Goal: Task Accomplishment & Management: Manage account settings

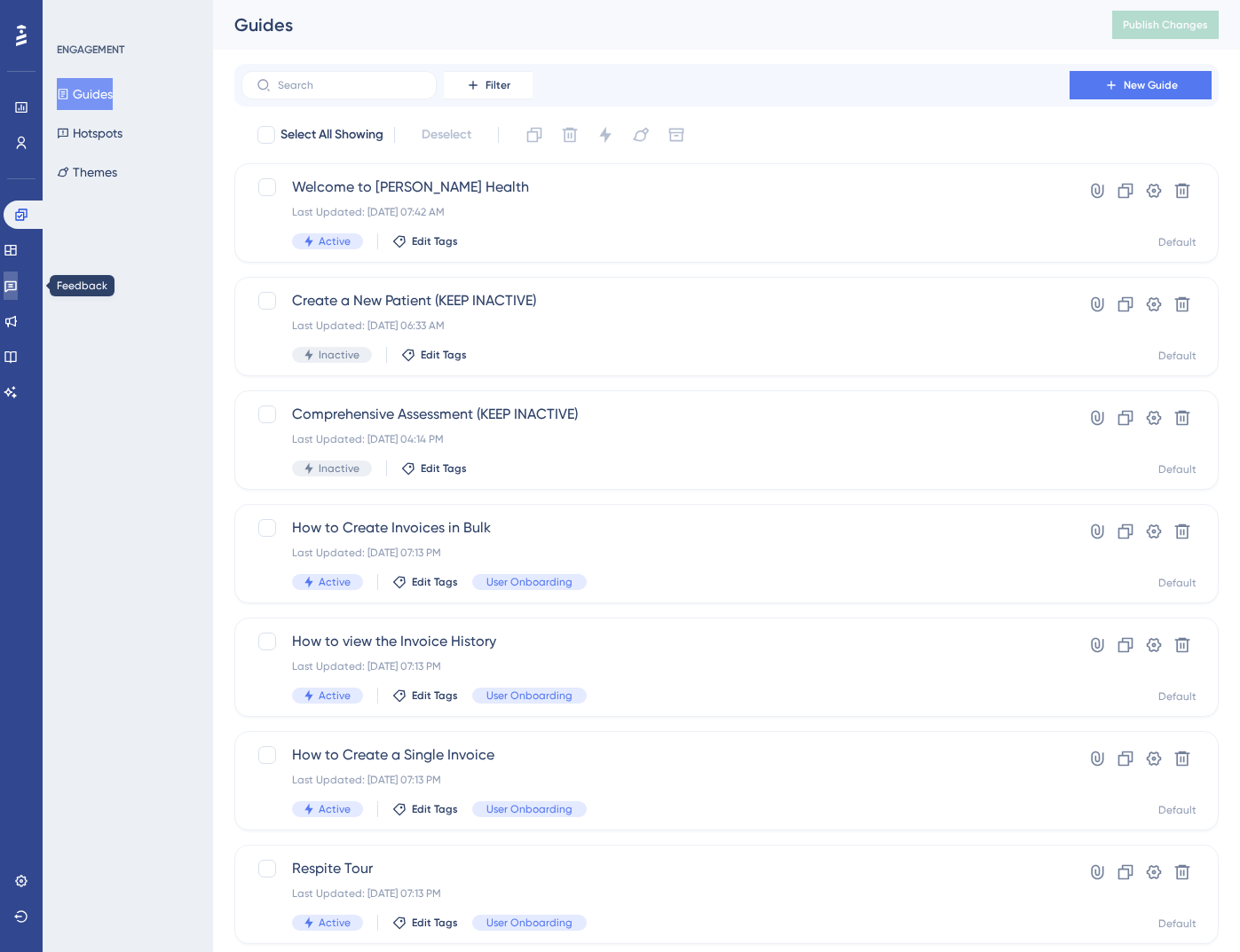
click at [18, 288] on icon at bounding box center [11, 285] width 14 height 14
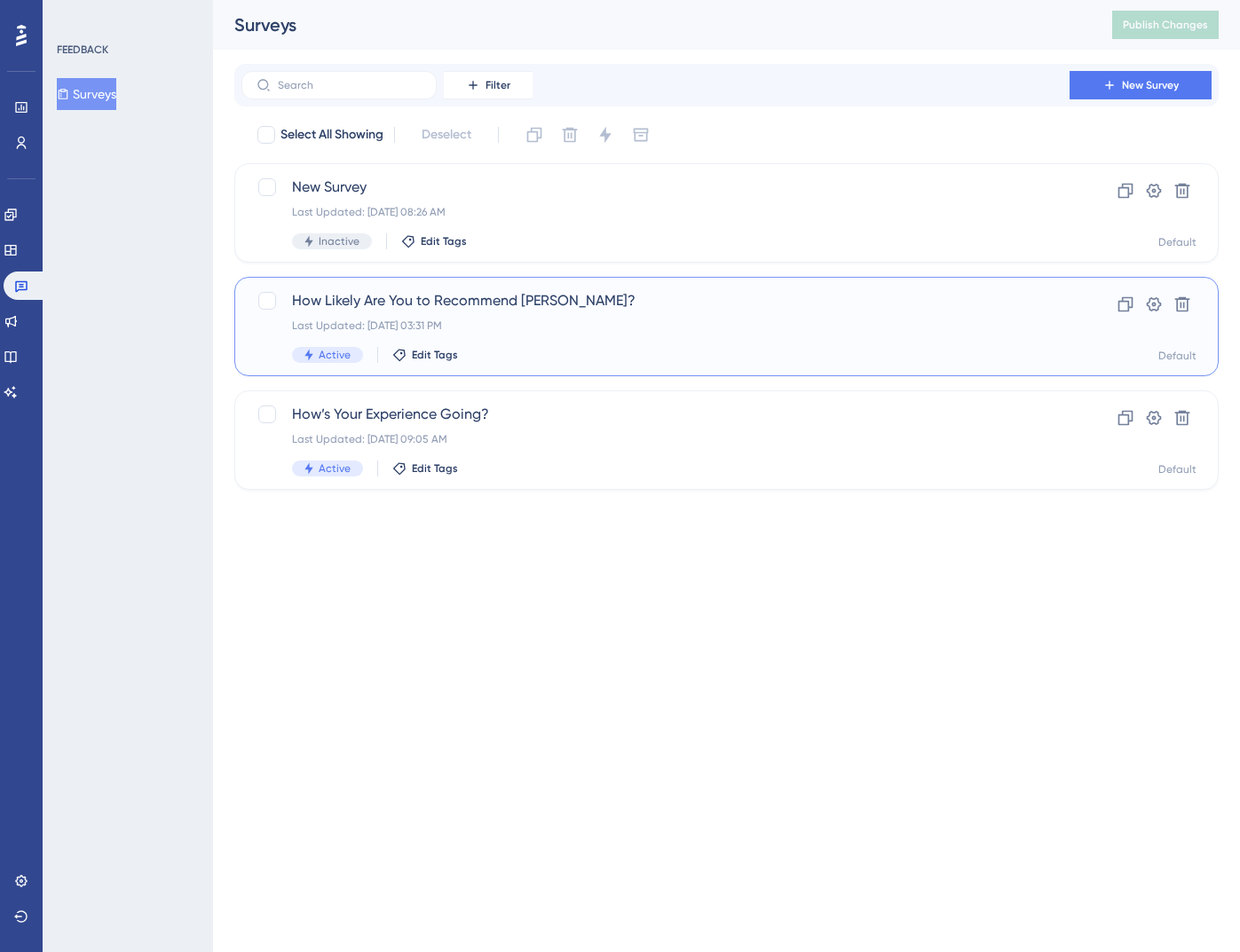
click at [591, 312] on div "How Likely Are You to Recommend [PERSON_NAME]? Last Updated: [DATE] 03:31 PM Ac…" at bounding box center [655, 327] width 727 height 73
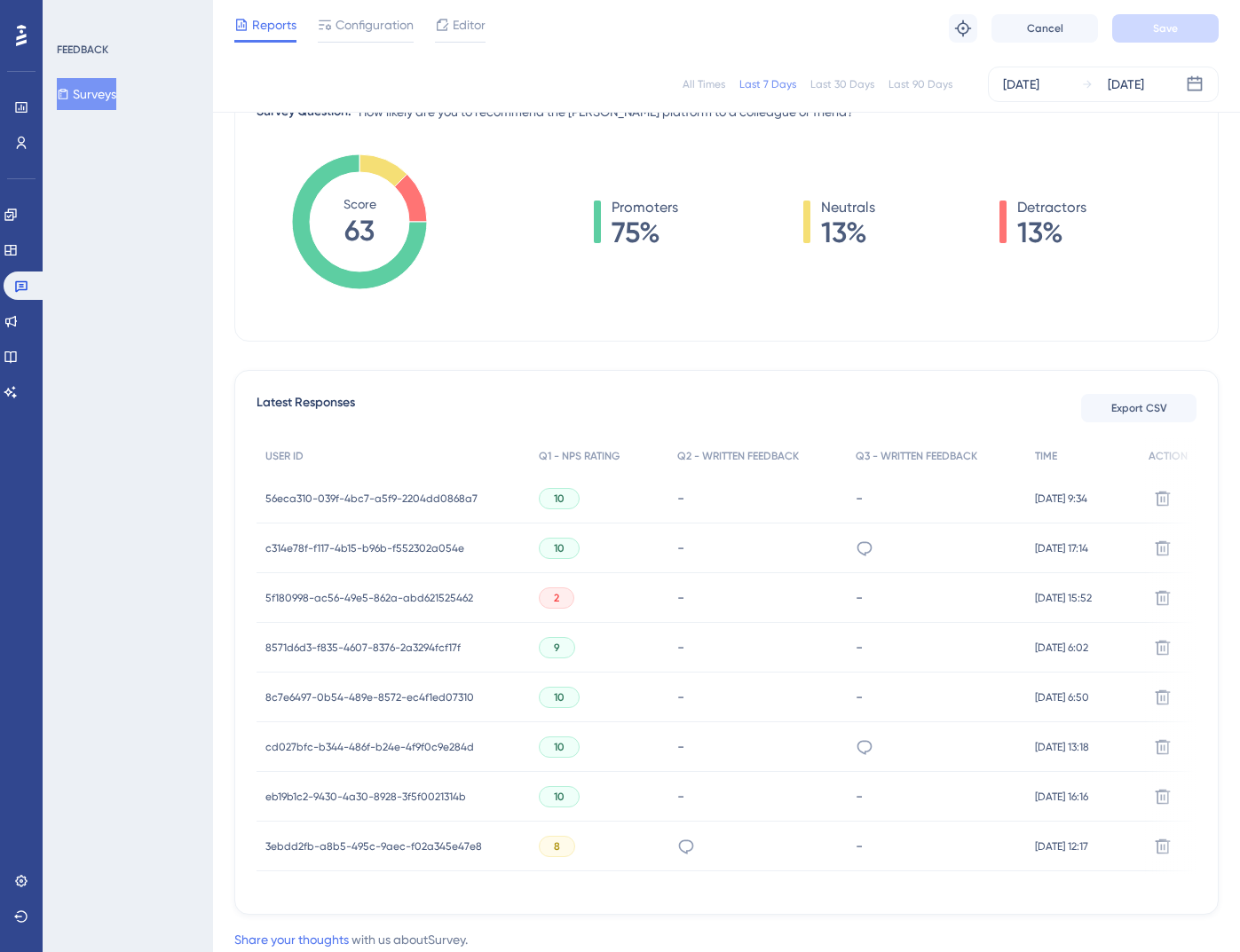
scroll to position [262, 0]
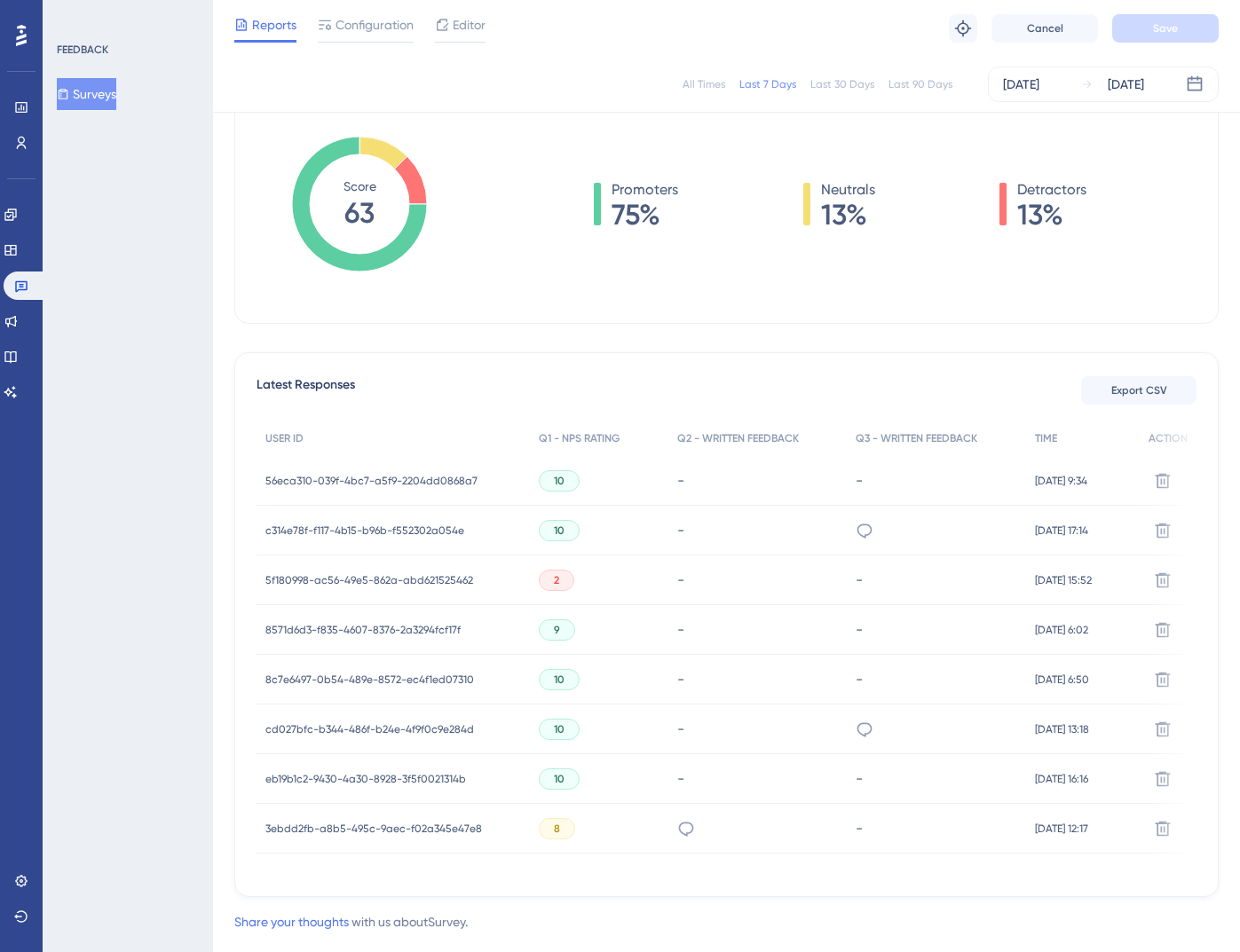
click at [405, 583] on span "5f180998-ac56-49e5-862a-abd621525462" at bounding box center [369, 580] width 207 height 14
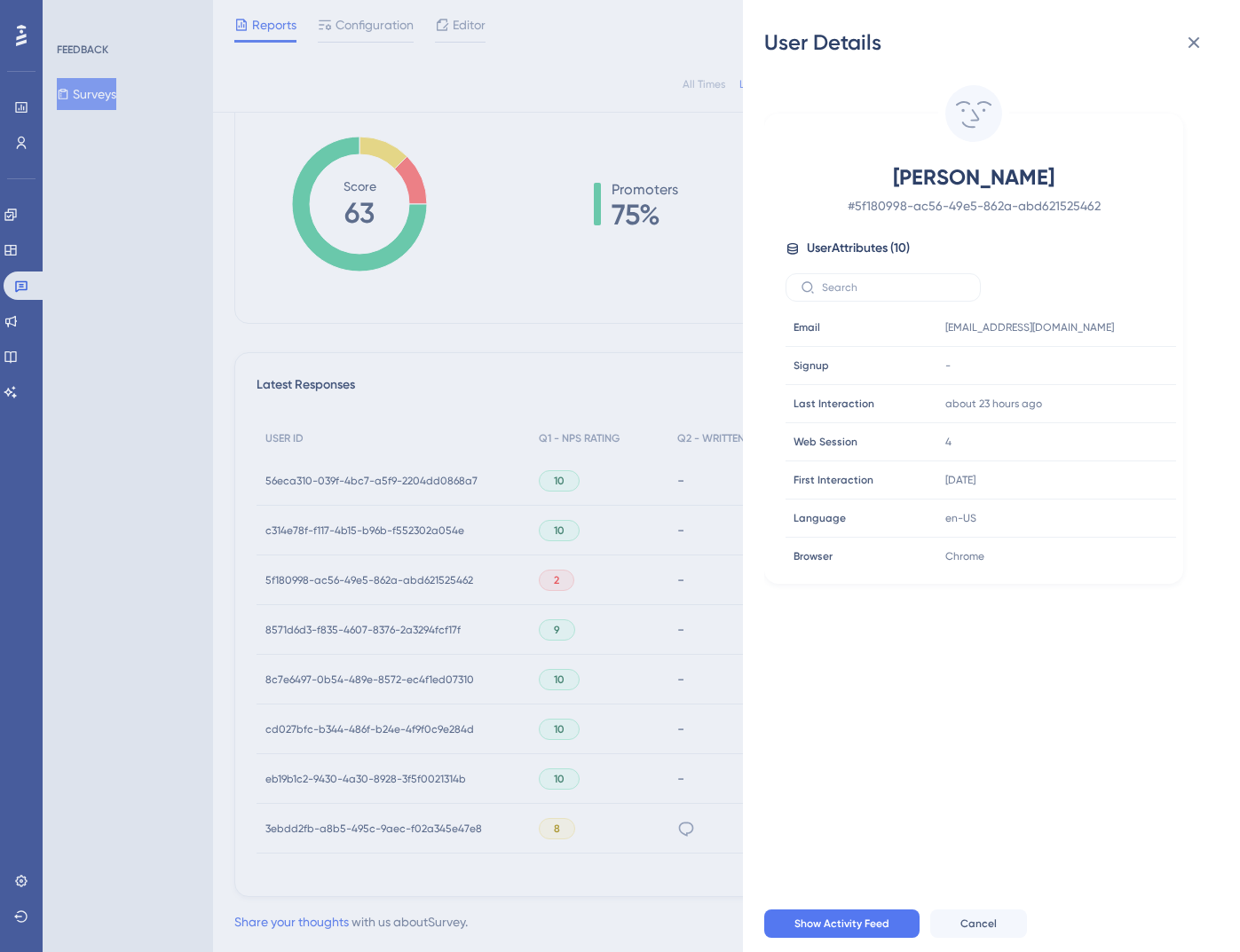
click at [606, 334] on div "User Details [PERSON_NAME] # 5f180998-ac56-49e5-862a-abd621525462 User Attribut…" at bounding box center [620, 476] width 1240 height 952
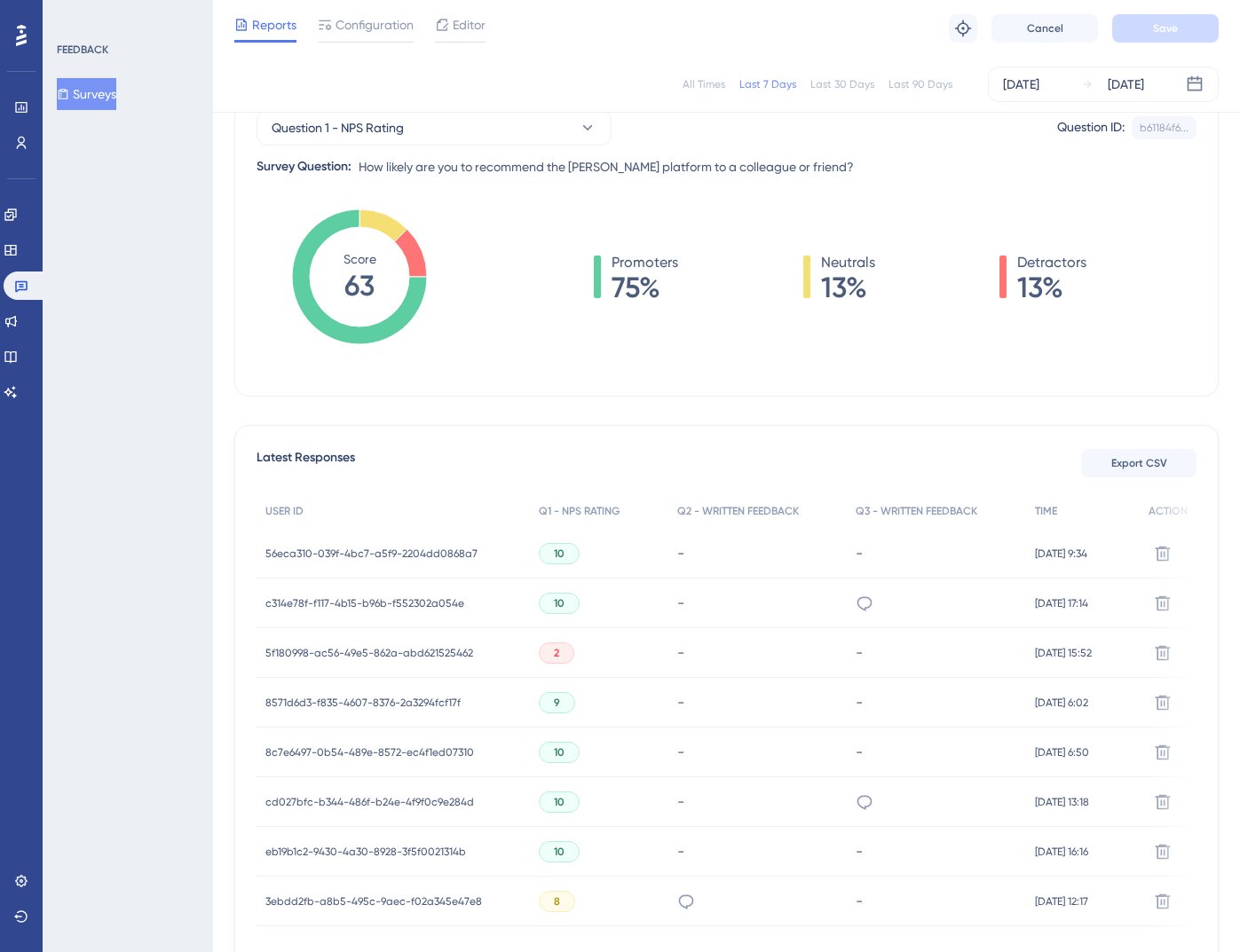
scroll to position [0, 0]
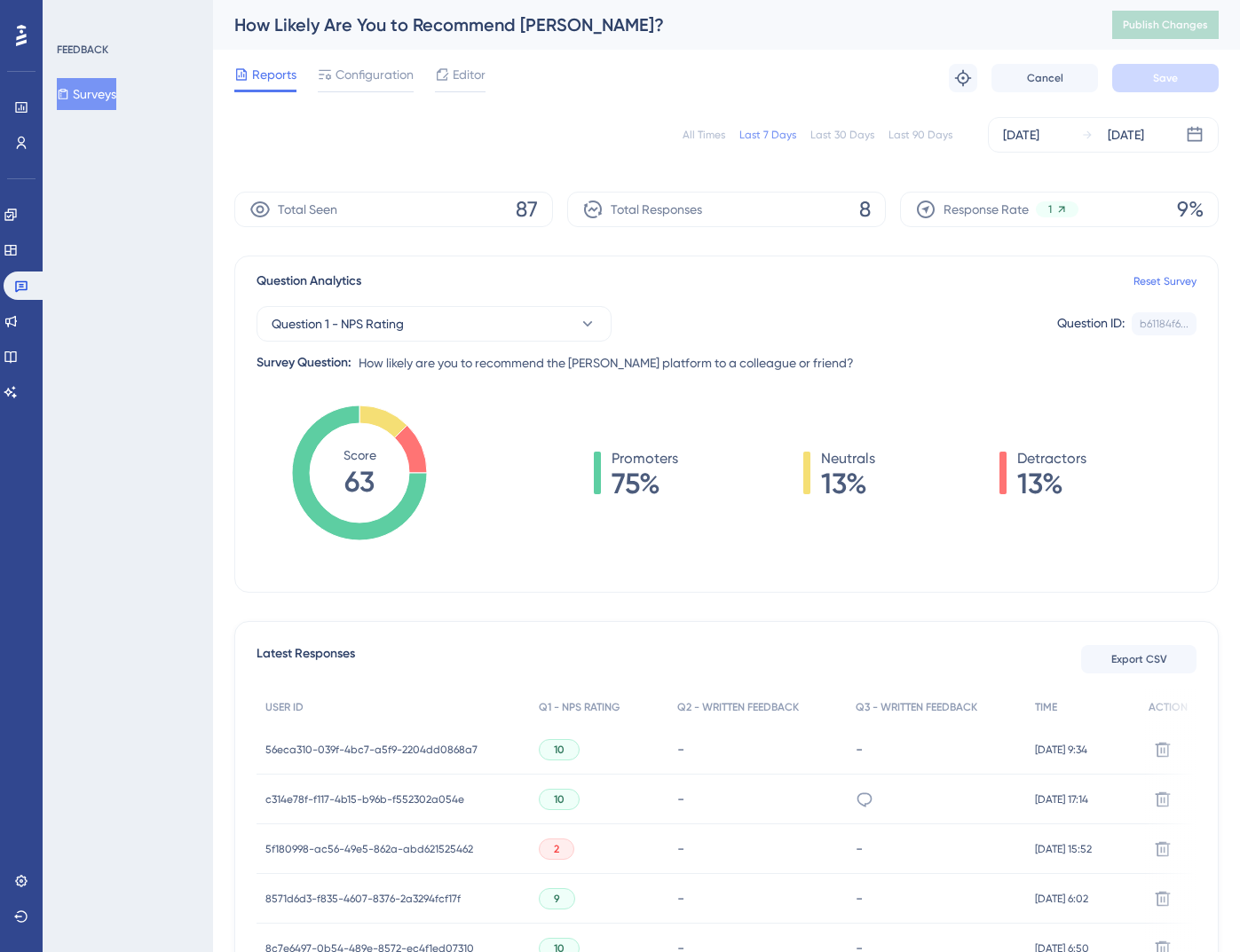
click at [100, 90] on button "Surveys" at bounding box center [86, 94] width 59 height 32
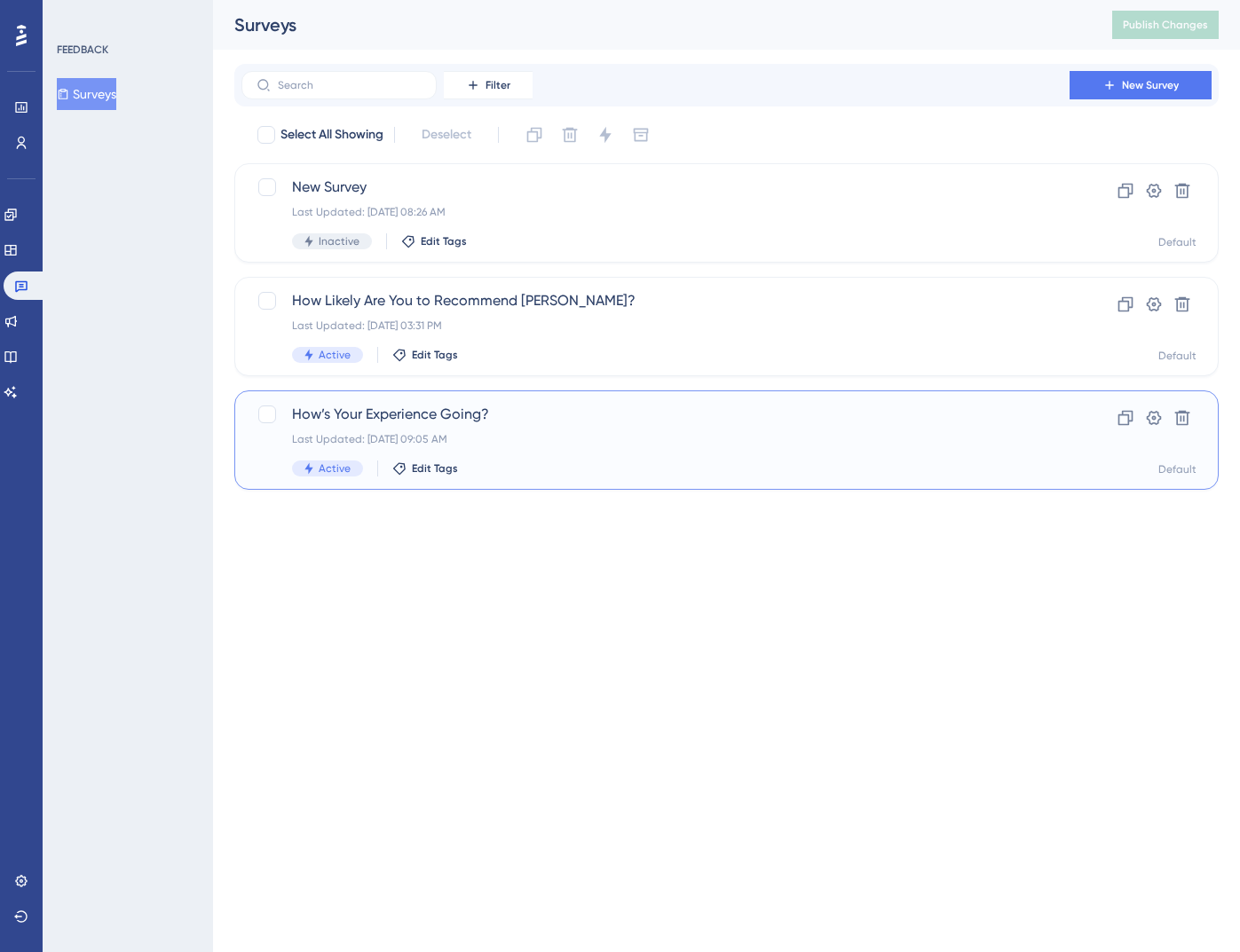
click at [545, 431] on div "How’s Your Experience Going? Last Updated: [DATE] 09:05 AM Active Edit Tags" at bounding box center [655, 440] width 727 height 73
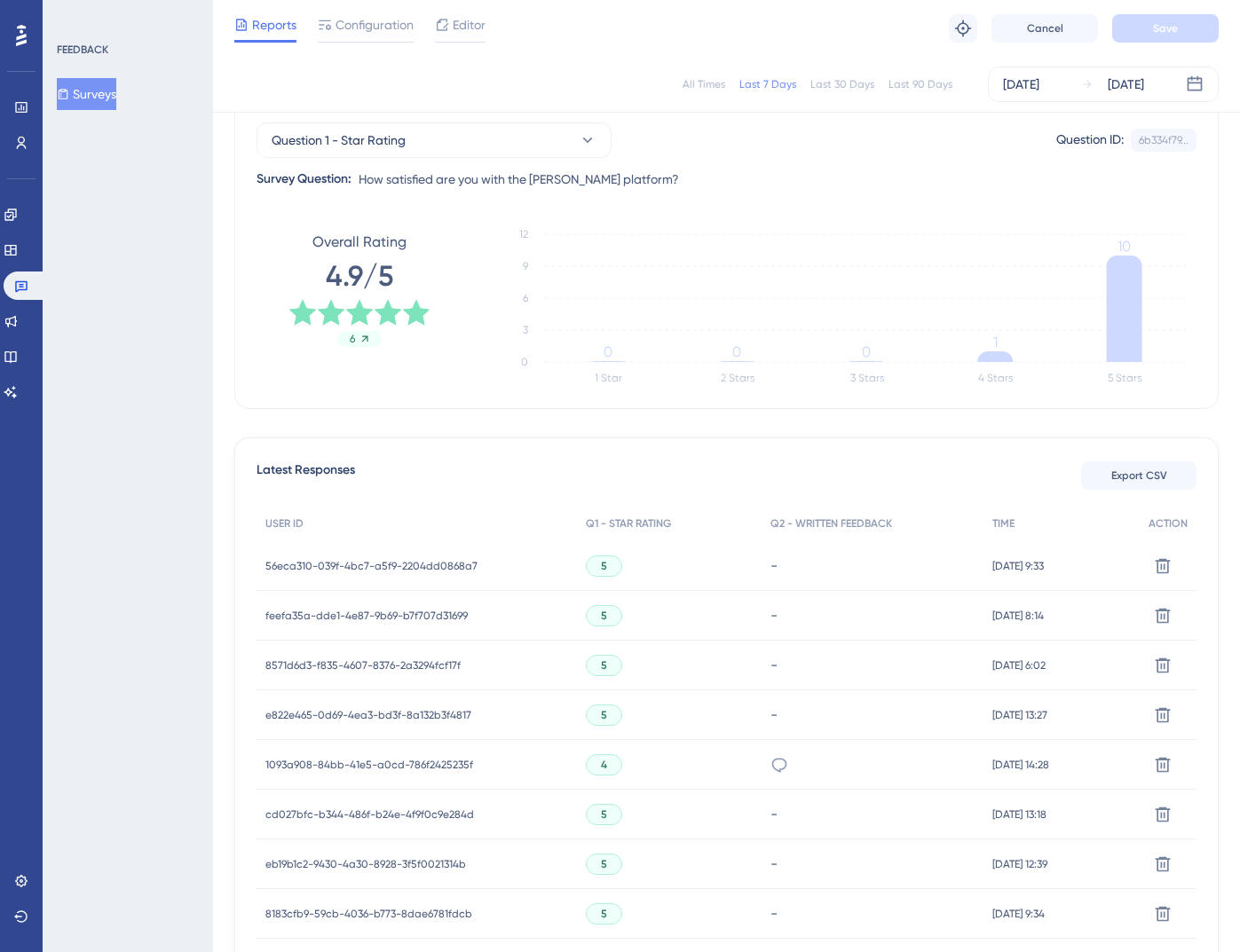
scroll to position [179, 0]
click at [535, 136] on button "Question 1 - Star Rating" at bounding box center [433, 137] width 355 height 35
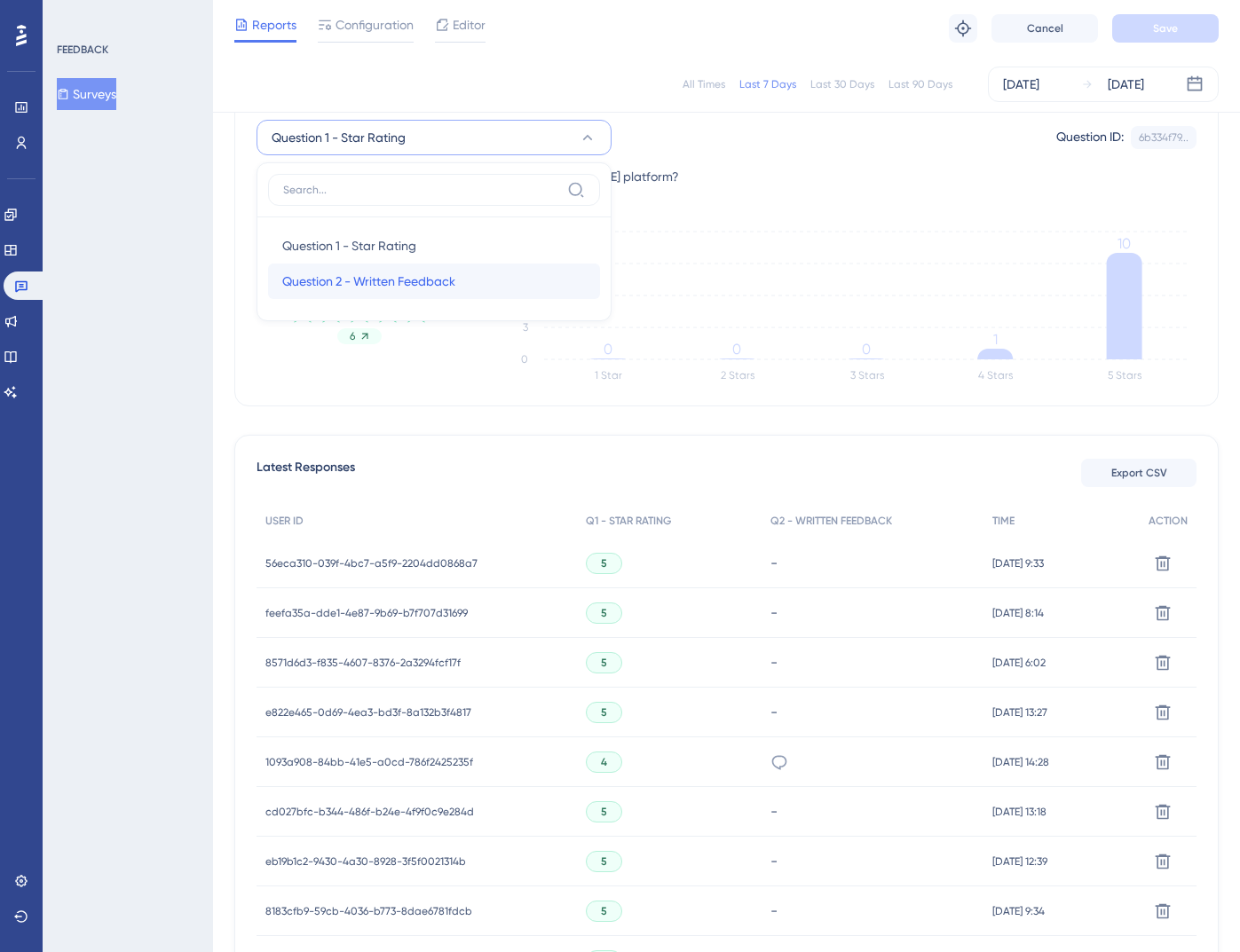
click at [512, 276] on div "Question 2 - Written Feedback Question 2 - Written Feedback" at bounding box center [433, 281] width 303 height 35
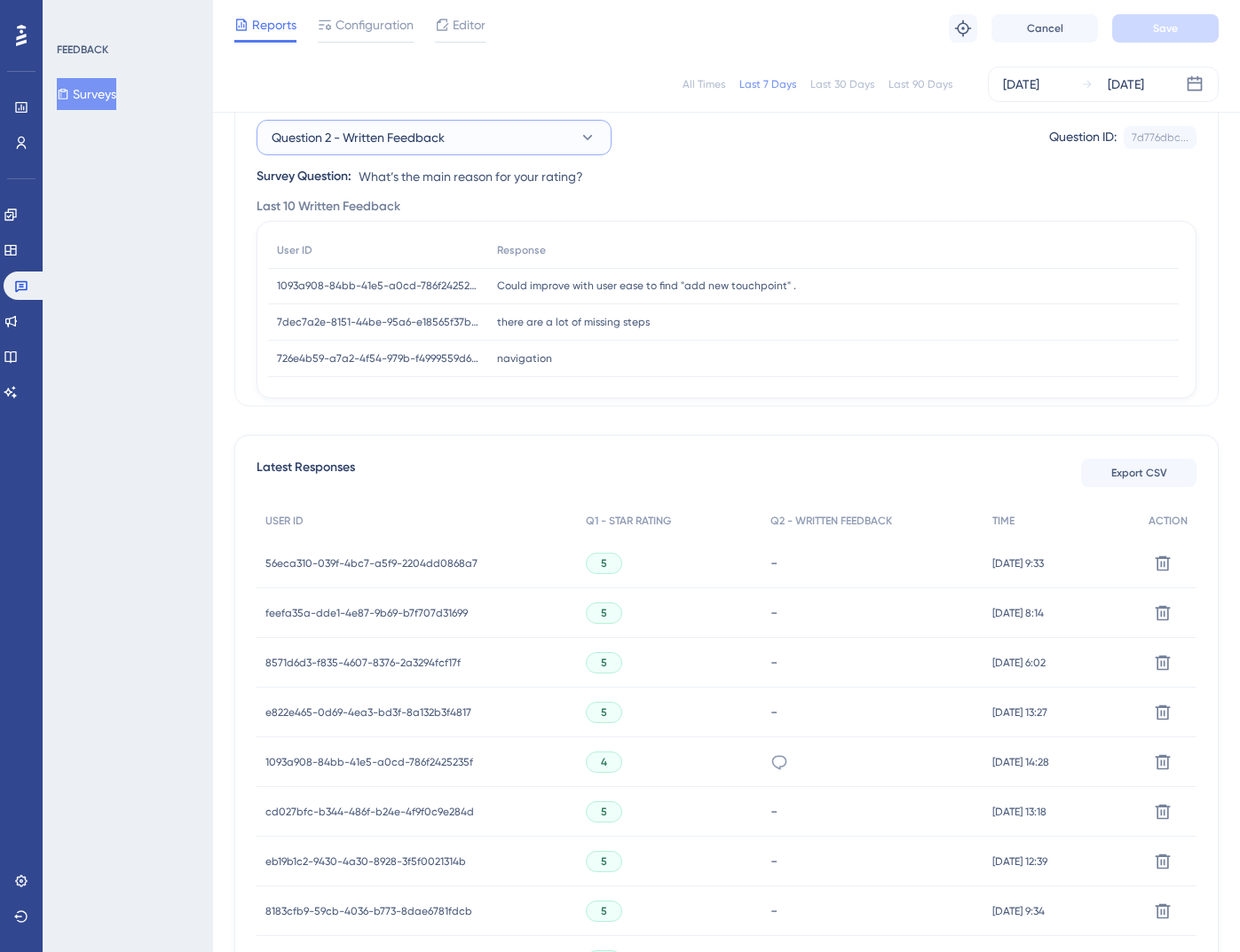
click at [504, 138] on button "Question 2 - Written Feedback" at bounding box center [433, 137] width 355 height 35
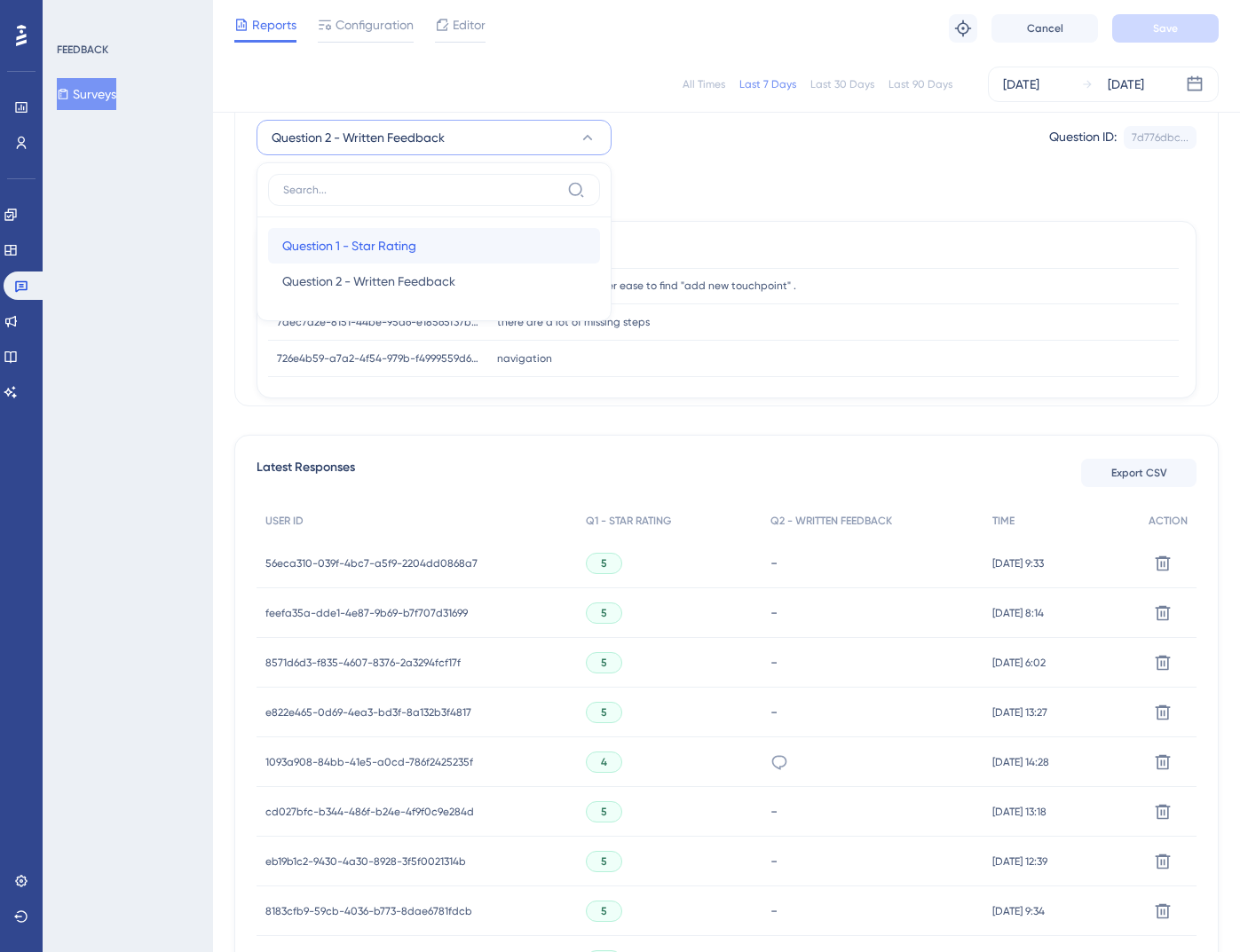
click at [464, 239] on div "Question 1 - Star Rating Question 1 - Star Rating" at bounding box center [433, 246] width 303 height 35
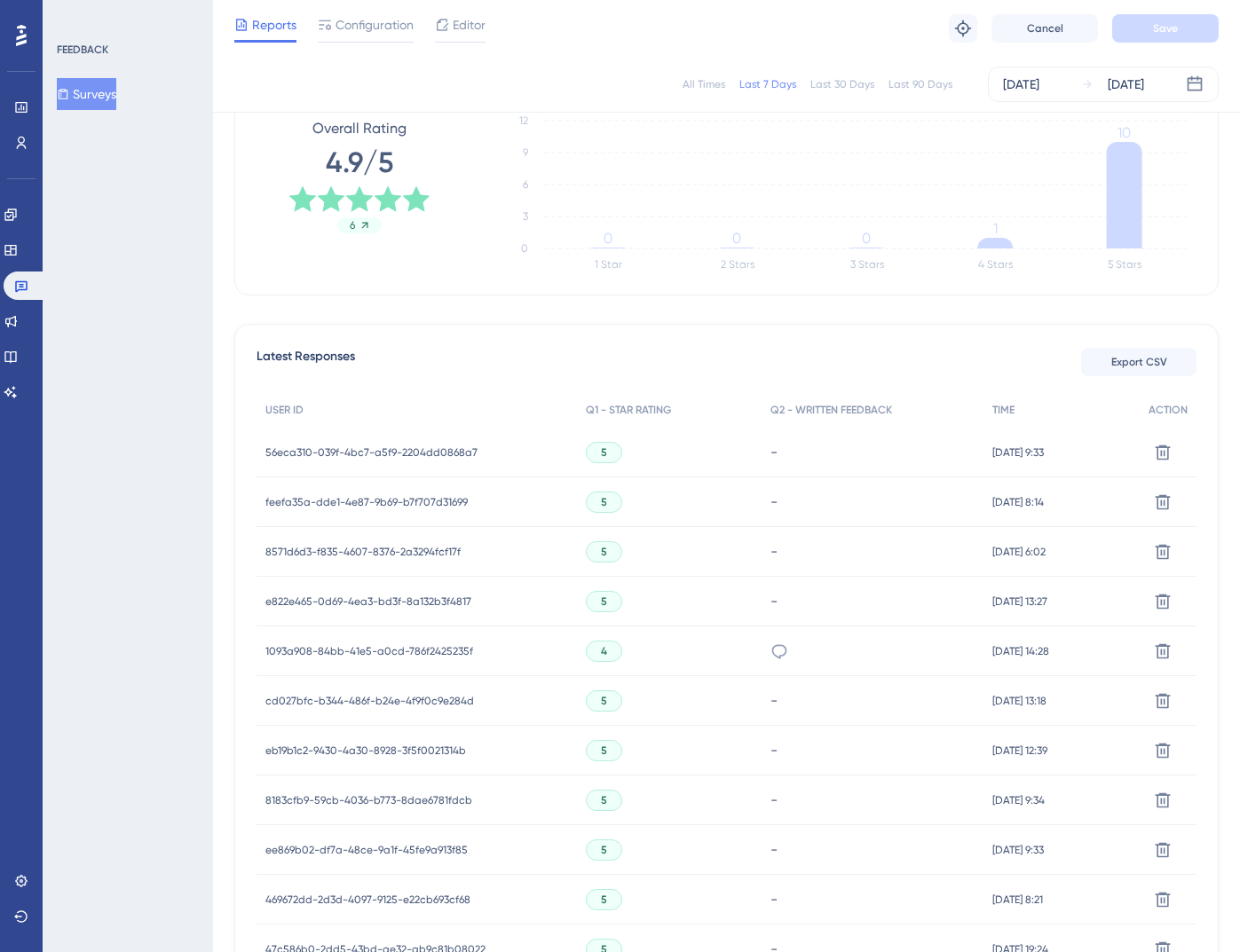
scroll to position [0, 0]
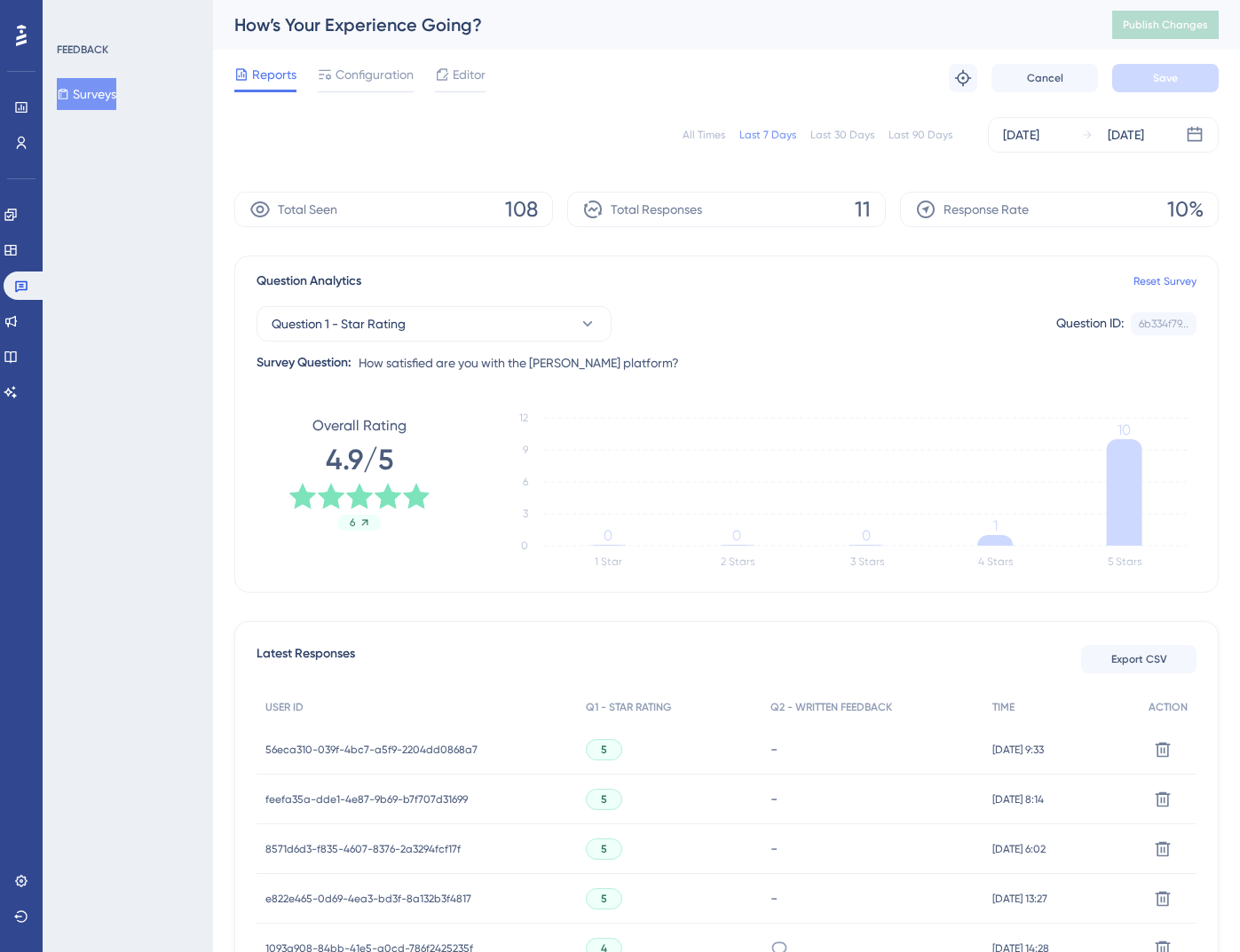
click at [846, 138] on div "Last 30 Days" at bounding box center [841, 135] width 64 height 14
click at [916, 139] on div "Last 90 Days" at bounding box center [920, 135] width 64 height 14
